Goal: Transaction & Acquisition: Purchase product/service

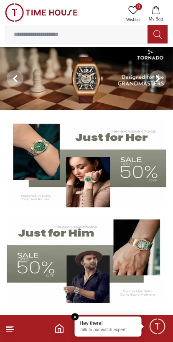
click at [159, 324] on span "Minimize live chat window" at bounding box center [157, 326] width 24 height 24
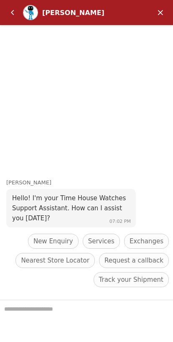
click at [8, 9] on em "Back" at bounding box center [12, 12] width 17 height 17
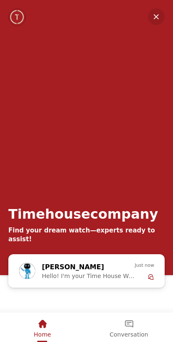
click at [38, 319] on em "Home" at bounding box center [43, 324] width 10 height 10
click at [157, 15] on em "Minimize" at bounding box center [156, 16] width 17 height 17
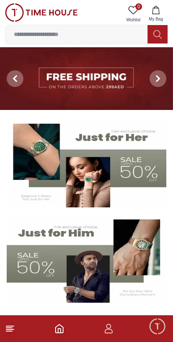
click at [109, 328] on icon "button" at bounding box center [109, 328] width 10 height 10
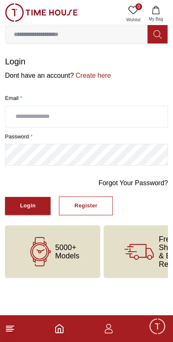
click at [30, 111] on input "text" at bounding box center [86, 116] width 162 height 21
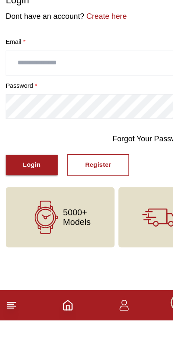
click at [85, 106] on input "text" at bounding box center [86, 116] width 162 height 21
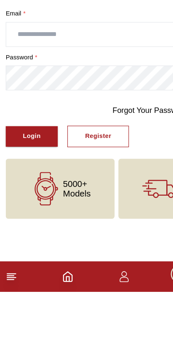
click at [91, 201] on div "Register" at bounding box center [85, 206] width 23 height 10
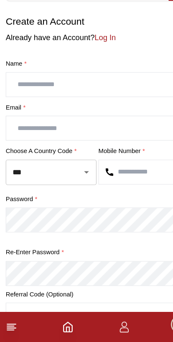
click at [84, 106] on input "text" at bounding box center [86, 116] width 162 height 21
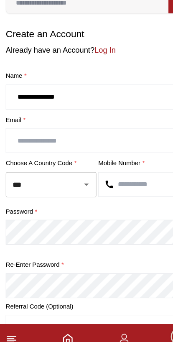
type input "**********"
click at [31, 144] on input "text" at bounding box center [86, 154] width 162 height 21
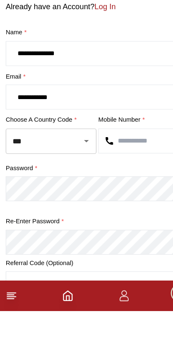
type input "**********"
click at [131, 213] on div "password *" at bounding box center [86, 229] width 163 height 33
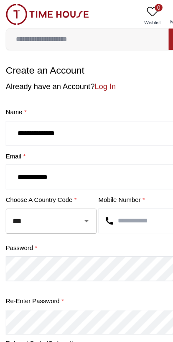
click at [91, 73] on link "Log In" at bounding box center [92, 75] width 18 height 7
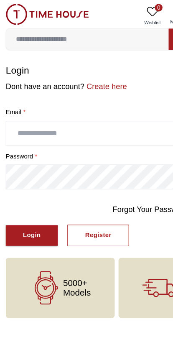
click at [94, 116] on input "text" at bounding box center [86, 116] width 162 height 21
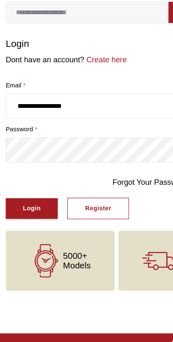
type input "**********"
click at [129, 178] on link "Forgot Your Password?" at bounding box center [133, 183] width 69 height 10
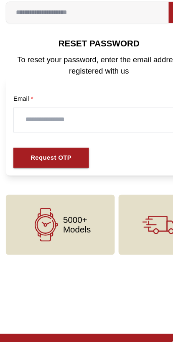
click at [61, 157] on div "Request OTP" at bounding box center [45, 162] width 36 height 10
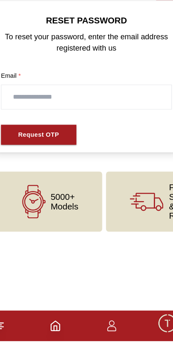
click at [91, 118] on input "text" at bounding box center [86, 128] width 149 height 21
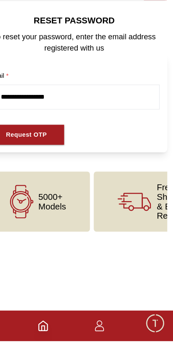
type input "**********"
click at [27, 157] on div "Request OTP" at bounding box center [45, 162] width 36 height 10
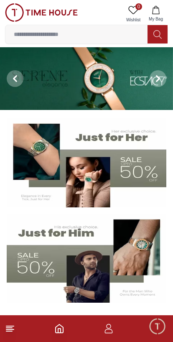
click at [113, 326] on icon "button" at bounding box center [109, 328] width 10 height 10
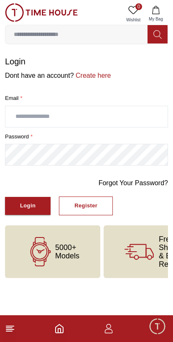
click at [94, 79] on link "Create here" at bounding box center [92, 75] width 37 height 7
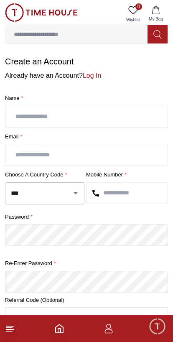
click at [27, 115] on input "text" at bounding box center [86, 116] width 162 height 21
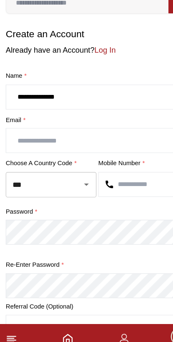
type input "**********"
click at [84, 144] on input "text" at bounding box center [86, 154] width 162 height 21
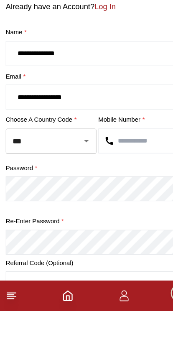
type input "**********"
click at [56, 186] on input "***" at bounding box center [33, 193] width 48 height 15
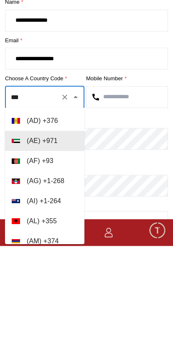
click at [138, 182] on input "text" at bounding box center [126, 192] width 81 height 21
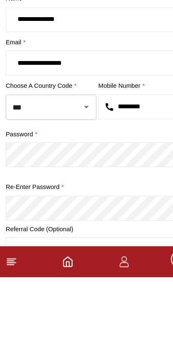
type input "*********"
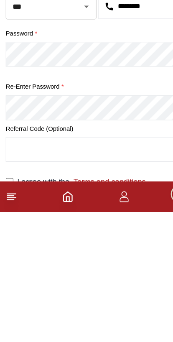
scroll to position [132, 0]
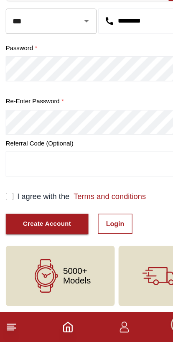
click at [12, 209] on div "I agree with the Terms and conditions" at bounding box center [86, 214] width 163 height 10
click at [36, 233] on div "Create Account" at bounding box center [41, 238] width 42 height 10
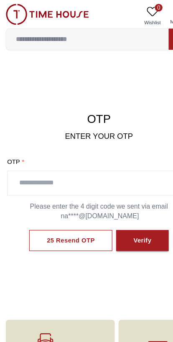
click at [98, 152] on input "text" at bounding box center [87, 159] width 160 height 21
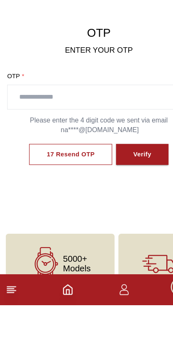
scroll to position [23, 0]
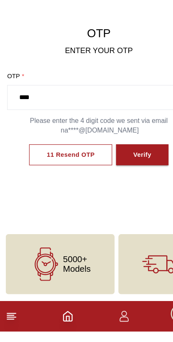
type input "****"
click at [128, 182] on div "Verify" at bounding box center [124, 187] width 16 height 10
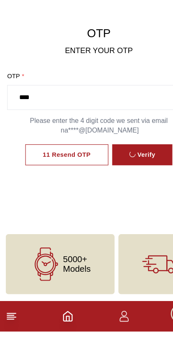
scroll to position [23, 0]
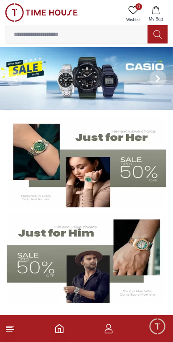
click at [107, 331] on icon "button" at bounding box center [109, 328] width 10 height 10
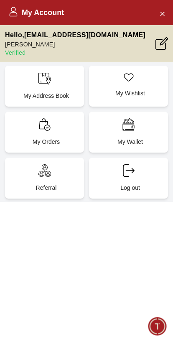
click at [113, 256] on div "My Account Hello , naseedkm@gmail.com Naseed Mohamed Verified My Address Book M…" at bounding box center [86, 171] width 173 height 342
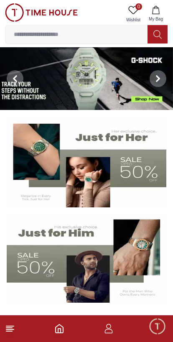
click at [135, 251] on img at bounding box center [87, 258] width 160 height 89
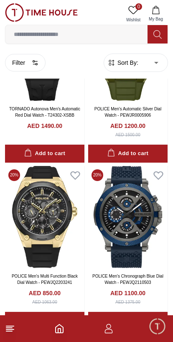
scroll to position [1283, 0]
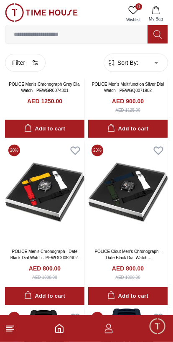
scroll to position [2123, 0]
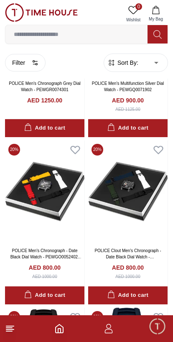
click at [138, 184] on img at bounding box center [127, 191] width 79 height 102
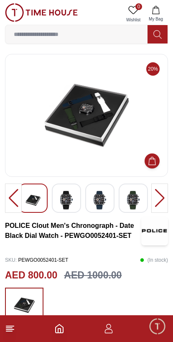
click at [65, 201] on img at bounding box center [66, 199] width 15 height 19
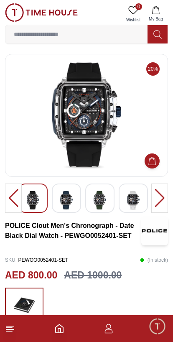
click at [66, 197] on img at bounding box center [66, 199] width 15 height 19
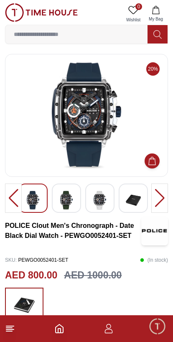
click at [106, 199] on img at bounding box center [99, 199] width 15 height 19
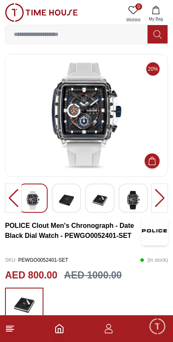
click at [71, 200] on img at bounding box center [66, 199] width 15 height 19
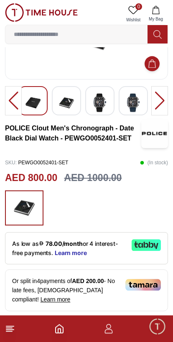
scroll to position [96, 0]
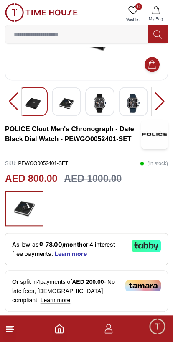
click at [14, 100] on div at bounding box center [13, 101] width 17 height 29
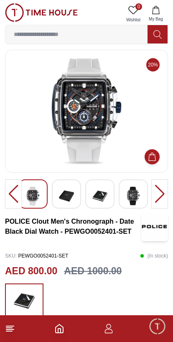
scroll to position [0, 0]
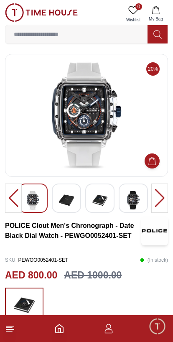
click at [55, 329] on icon "Home" at bounding box center [59, 328] width 10 height 10
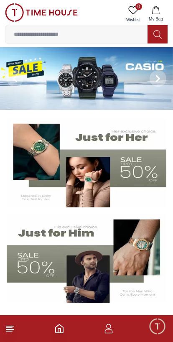
click at [107, 260] on img at bounding box center [87, 258] width 160 height 89
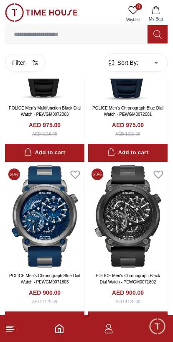
scroll to position [2436, 0]
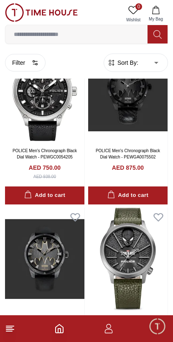
scroll to position [3226, 0]
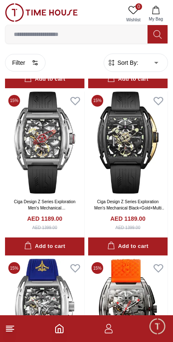
scroll to position [5674, 0]
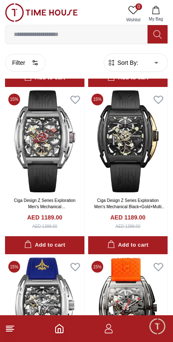
click at [35, 61] on icon "button" at bounding box center [35, 62] width 7 height 7
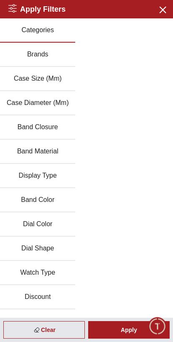
click at [52, 295] on button "Discount" at bounding box center [37, 297] width 75 height 24
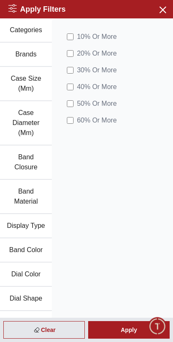
click at [129, 329] on div "Apply" at bounding box center [128, 330] width 81 height 18
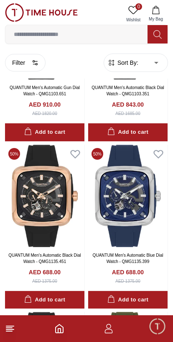
scroll to position [122, 0]
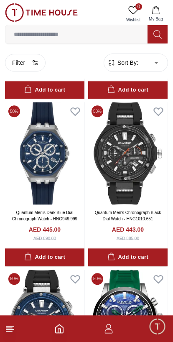
scroll to position [2002, 0]
click at [35, 35] on input at bounding box center [76, 34] width 142 height 17
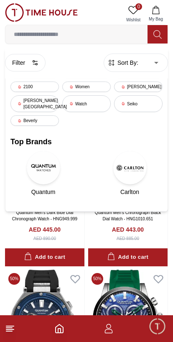
scroll to position [1952, 0]
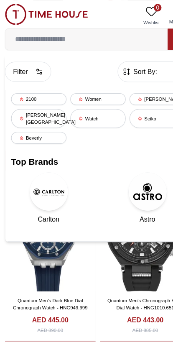
click at [137, 86] on div "Lee cooper" at bounding box center [138, 86] width 48 height 10
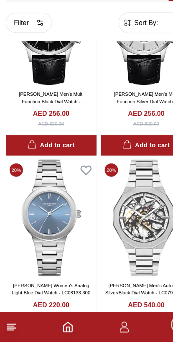
scroll to position [752, 0]
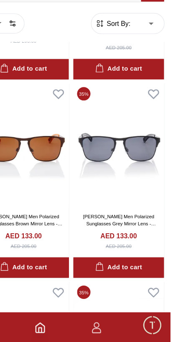
scroll to position [6173, 0]
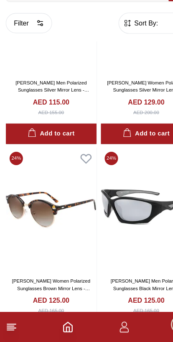
scroll to position [7157, 0]
